Goal: Find specific page/section: Find specific page/section

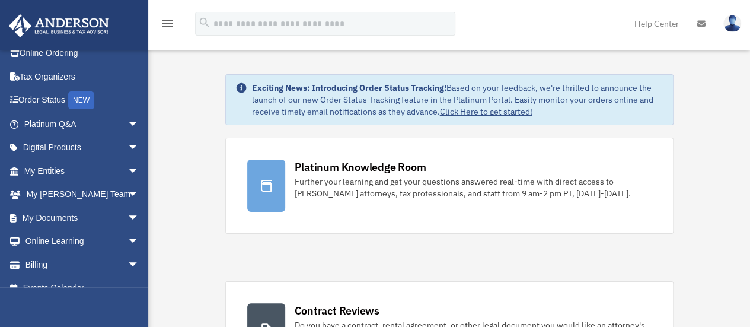
scroll to position [49, 0]
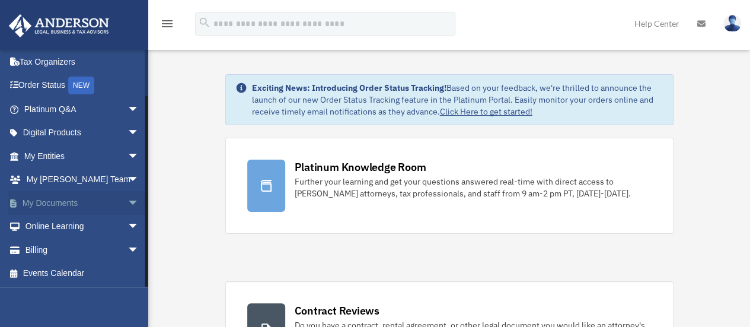
click at [28, 196] on link "My Documents arrow_drop_down" at bounding box center [82, 203] width 149 height 24
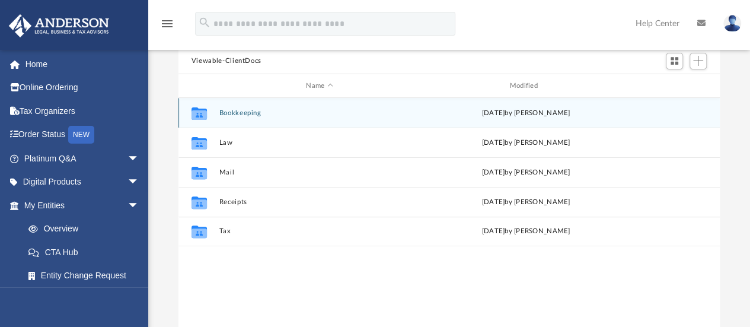
scroll to position [119, 0]
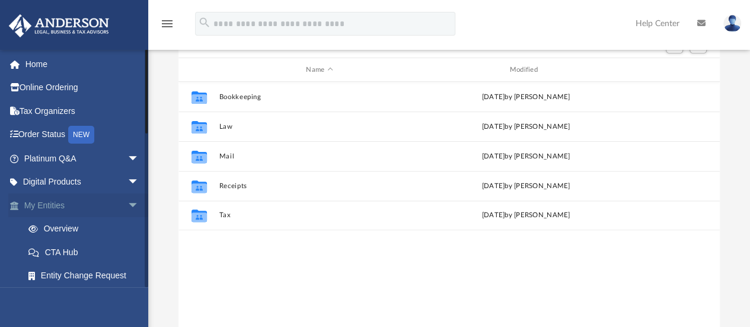
click at [51, 206] on link "My Entities arrow_drop_down" at bounding box center [82, 205] width 149 height 24
click at [57, 222] on link "Overview" at bounding box center [87, 229] width 141 height 24
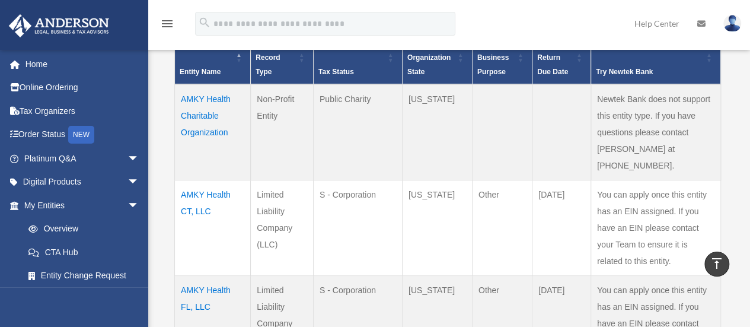
scroll to position [297, 0]
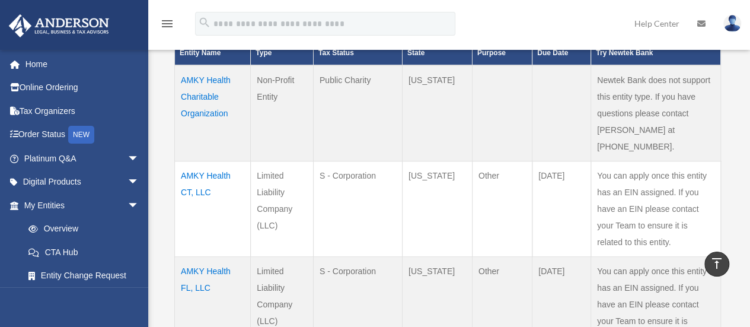
click at [196, 161] on td "AMKY Health CT, LLC" at bounding box center [213, 208] width 76 height 95
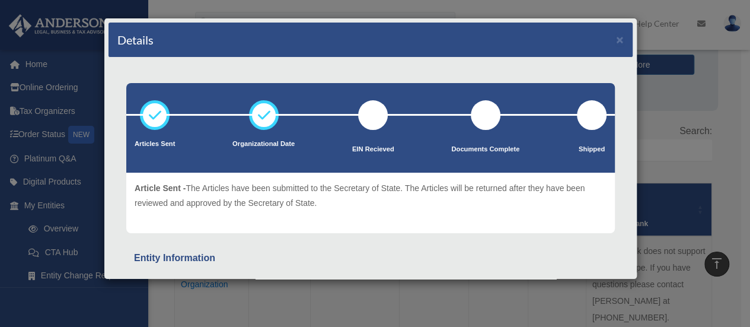
scroll to position [0, 0]
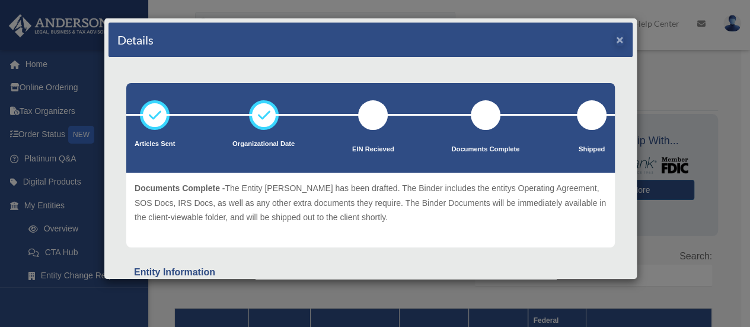
click at [614, 43] on div "Details ×" at bounding box center [371, 40] width 524 height 35
click at [616, 40] on button "×" at bounding box center [620, 39] width 8 height 12
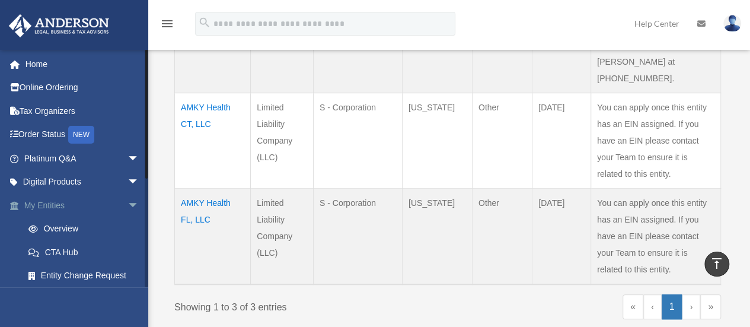
scroll to position [299, 0]
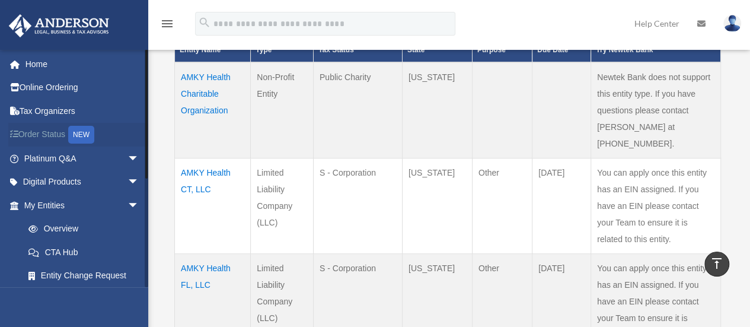
click at [44, 134] on link "Order Status NEW" at bounding box center [82, 135] width 149 height 24
